Goal: Task Accomplishment & Management: Manage account settings

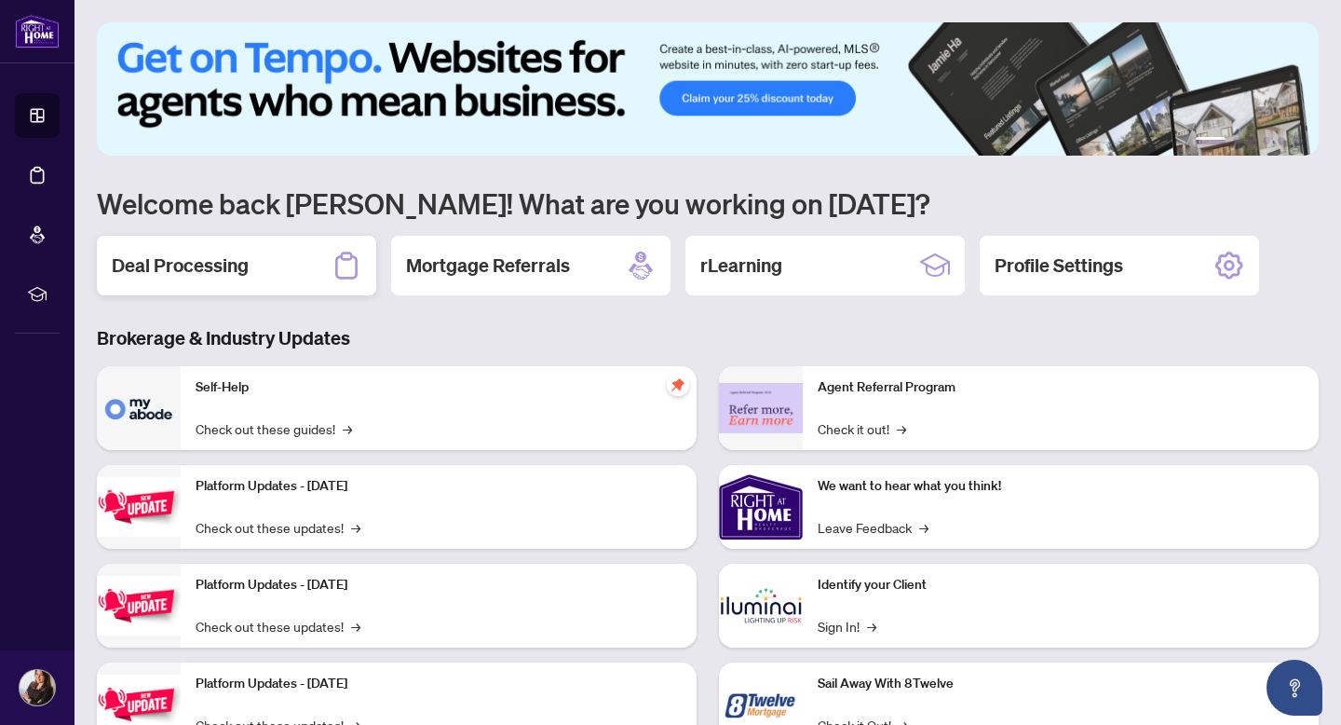
click at [153, 273] on h2 "Deal Processing" at bounding box center [180, 265] width 137 height 26
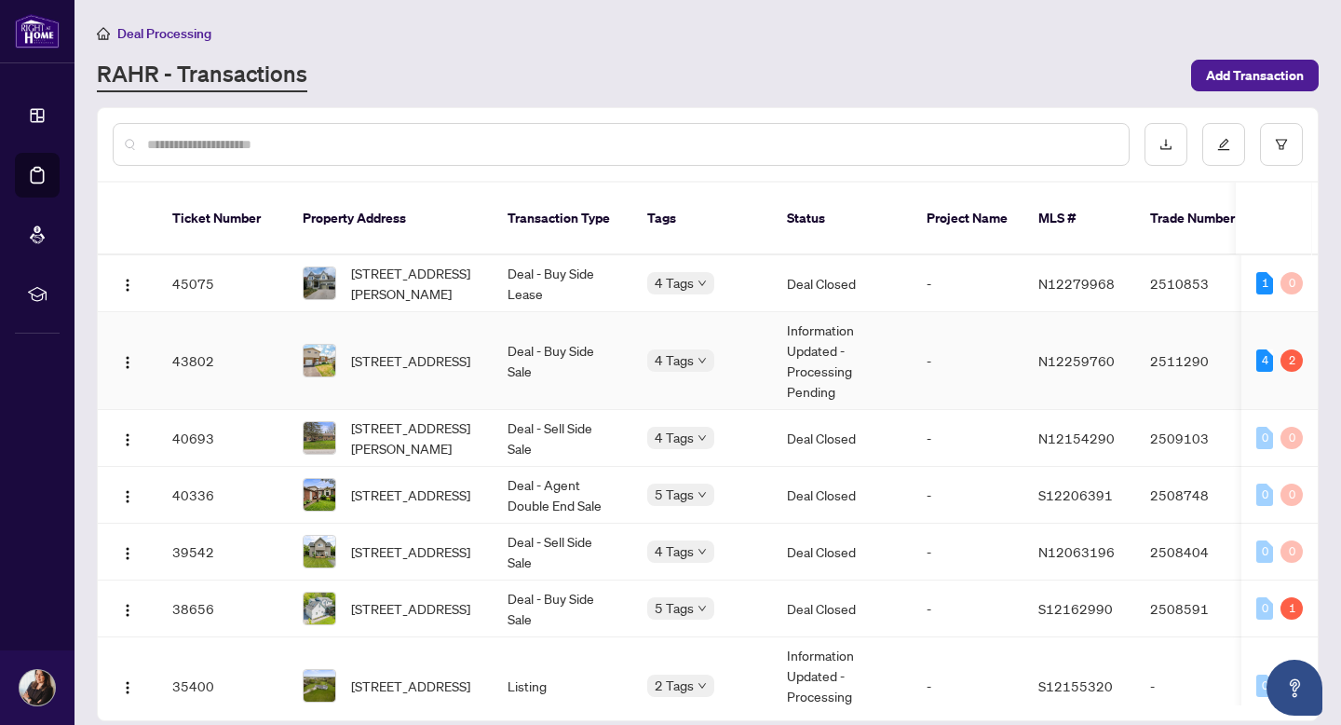
click at [576, 349] on td "Deal - Buy Side Sale" at bounding box center [563, 361] width 140 height 98
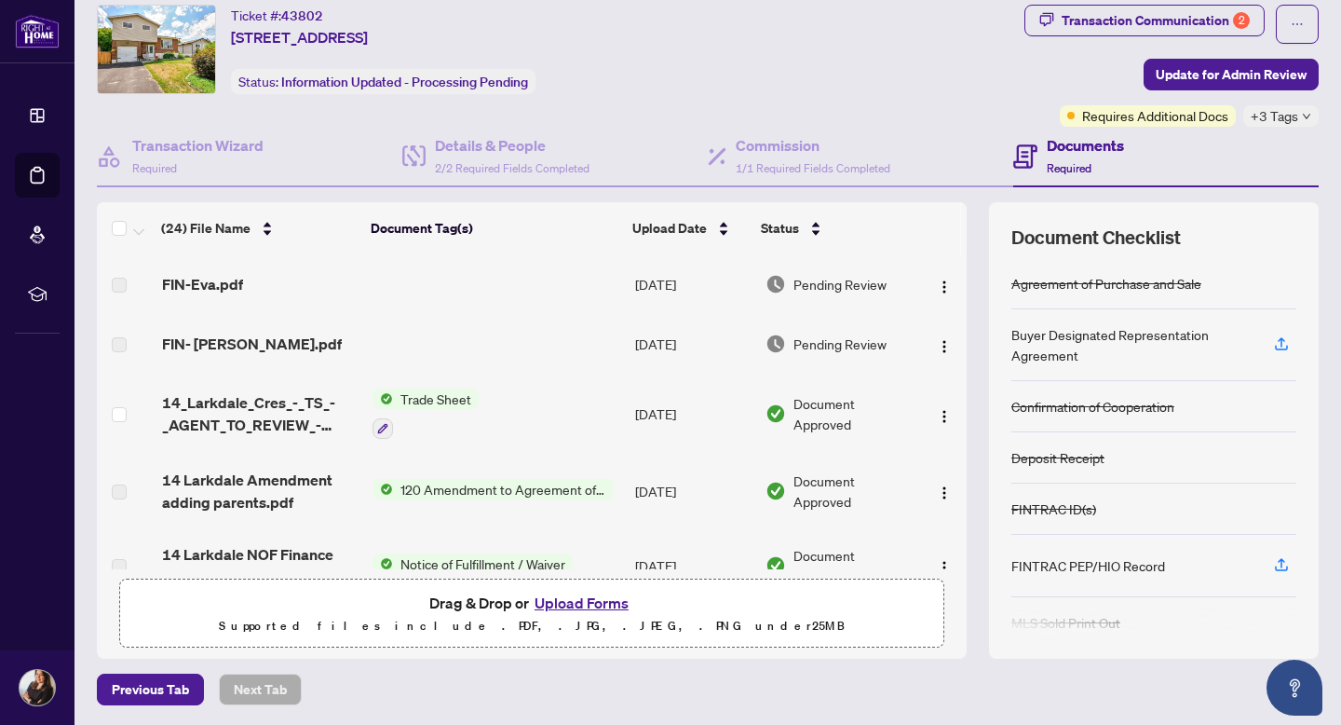
scroll to position [55, 0]
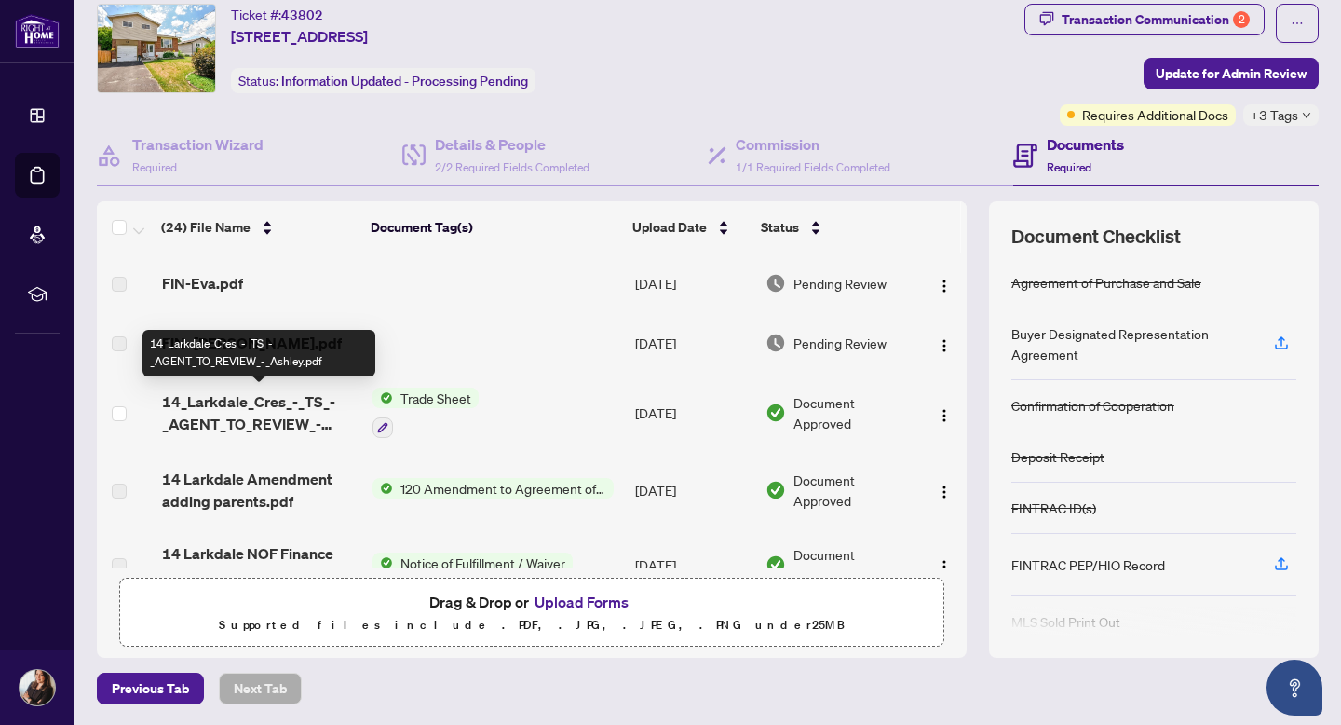
click at [253, 415] on span "14_Larkdale_Cres_-_TS_-_AGENT_TO_REVIEW_-_Ashley.pdf" at bounding box center [260, 412] width 196 height 45
